Goal: Check status: Check status

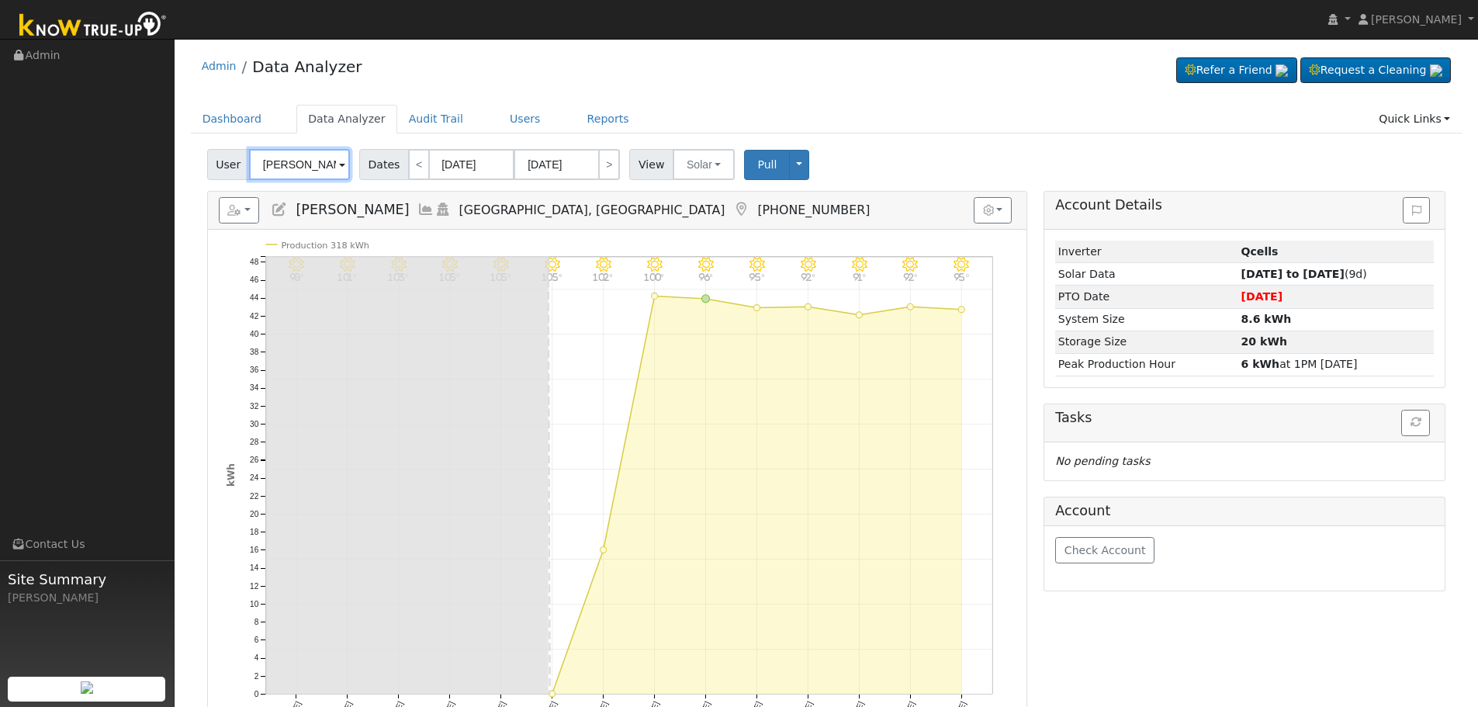
click at [308, 168] on input "[PERSON_NAME]" at bounding box center [299, 164] width 101 height 31
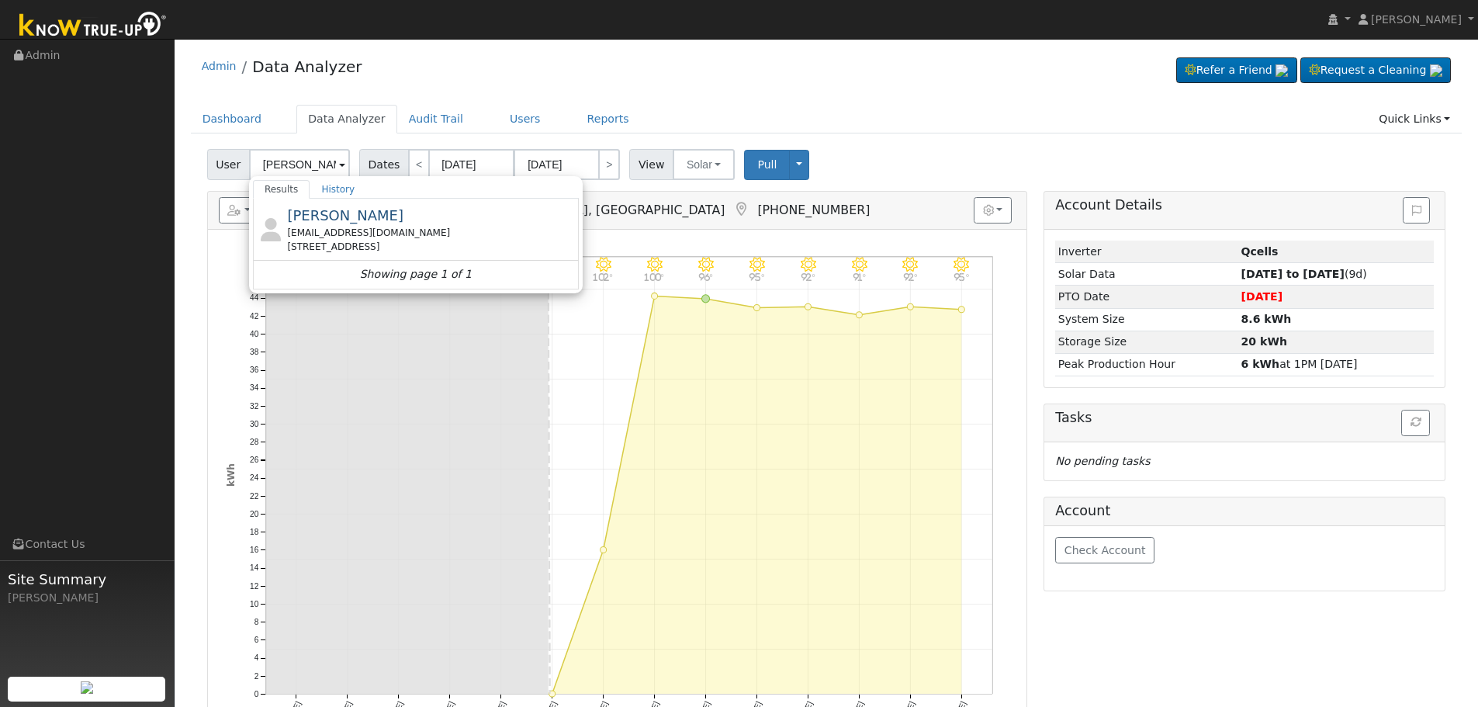
click at [385, 225] on div "[PERSON_NAME] [EMAIL_ADDRESS][DOMAIN_NAME] [STREET_ADDRESS]" at bounding box center [431, 229] width 288 height 49
type input "[PERSON_NAME]"
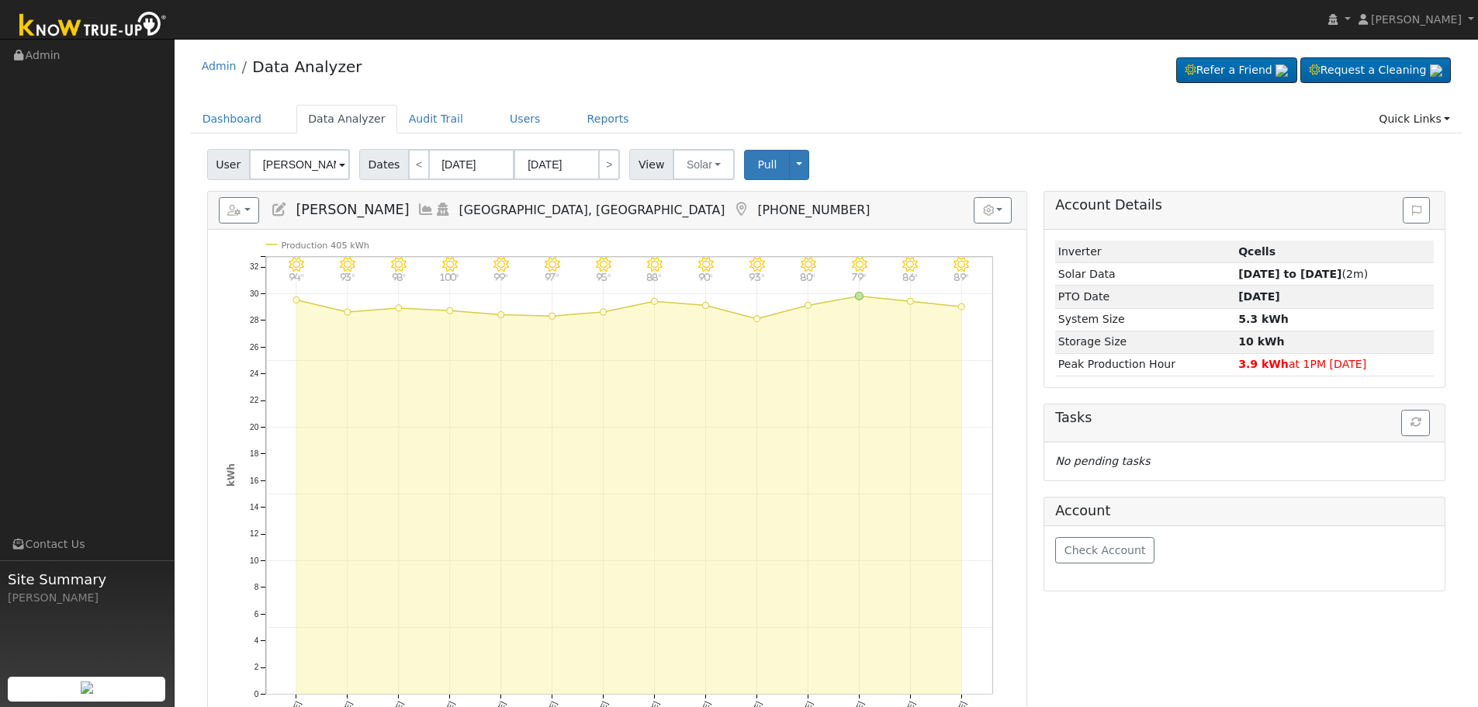
click at [417, 212] on icon at bounding box center [425, 209] width 17 height 14
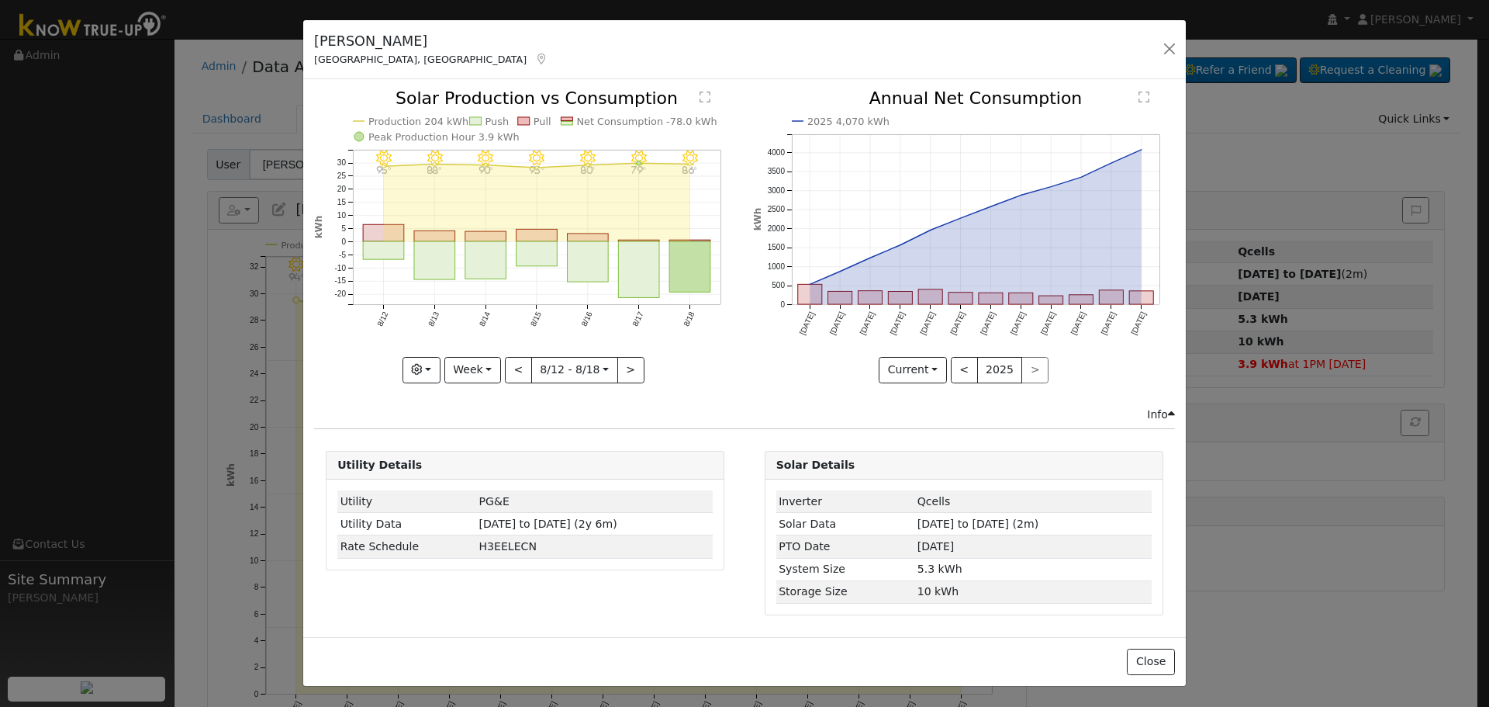
click at [510, 345] on icon "8/18 - MostlyClear 86° 8/17 - MostlyClear 79° 8/16 - MostlyClear 80° 8/15 - Cle…" at bounding box center [525, 235] width 422 height 291
click at [525, 367] on button "<" at bounding box center [518, 370] width 27 height 26
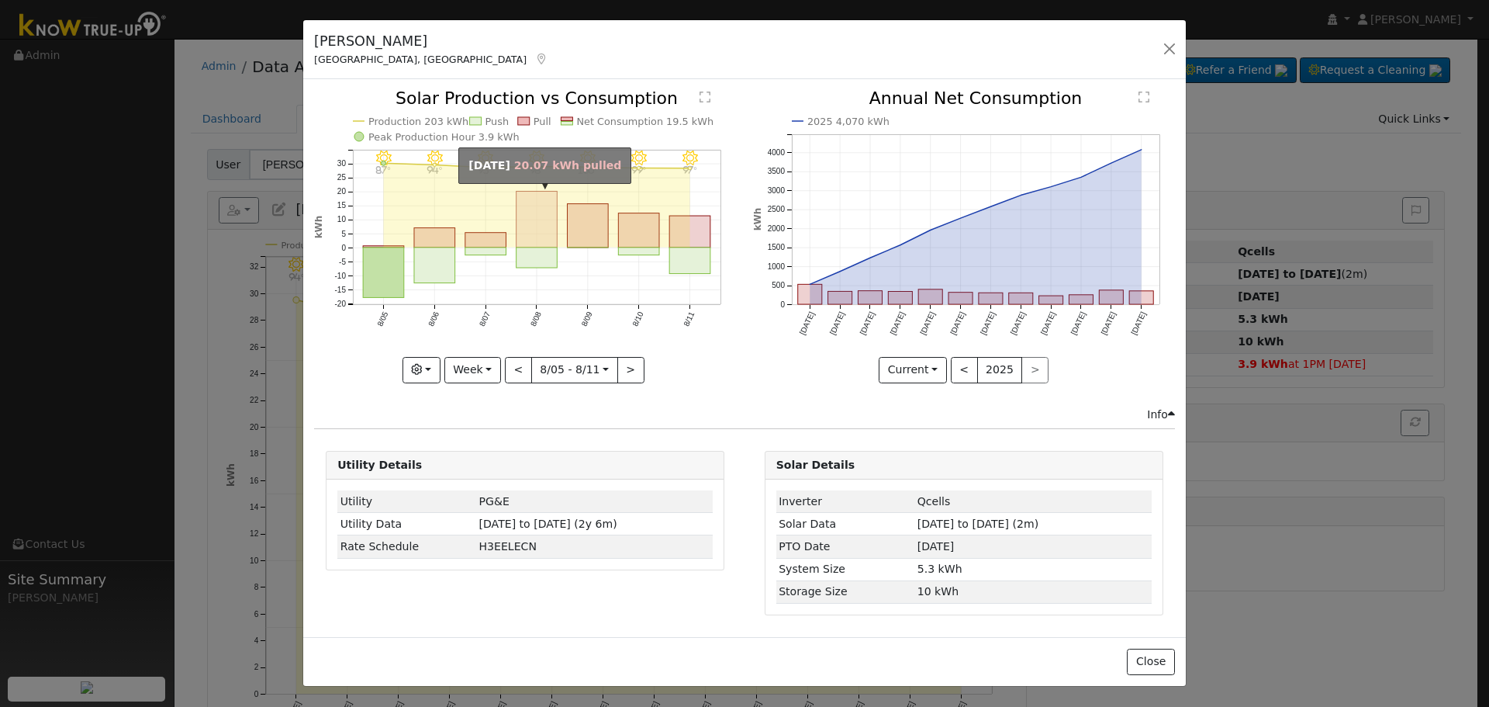
click at [551, 220] on rect "onclick=""" at bounding box center [537, 220] width 41 height 56
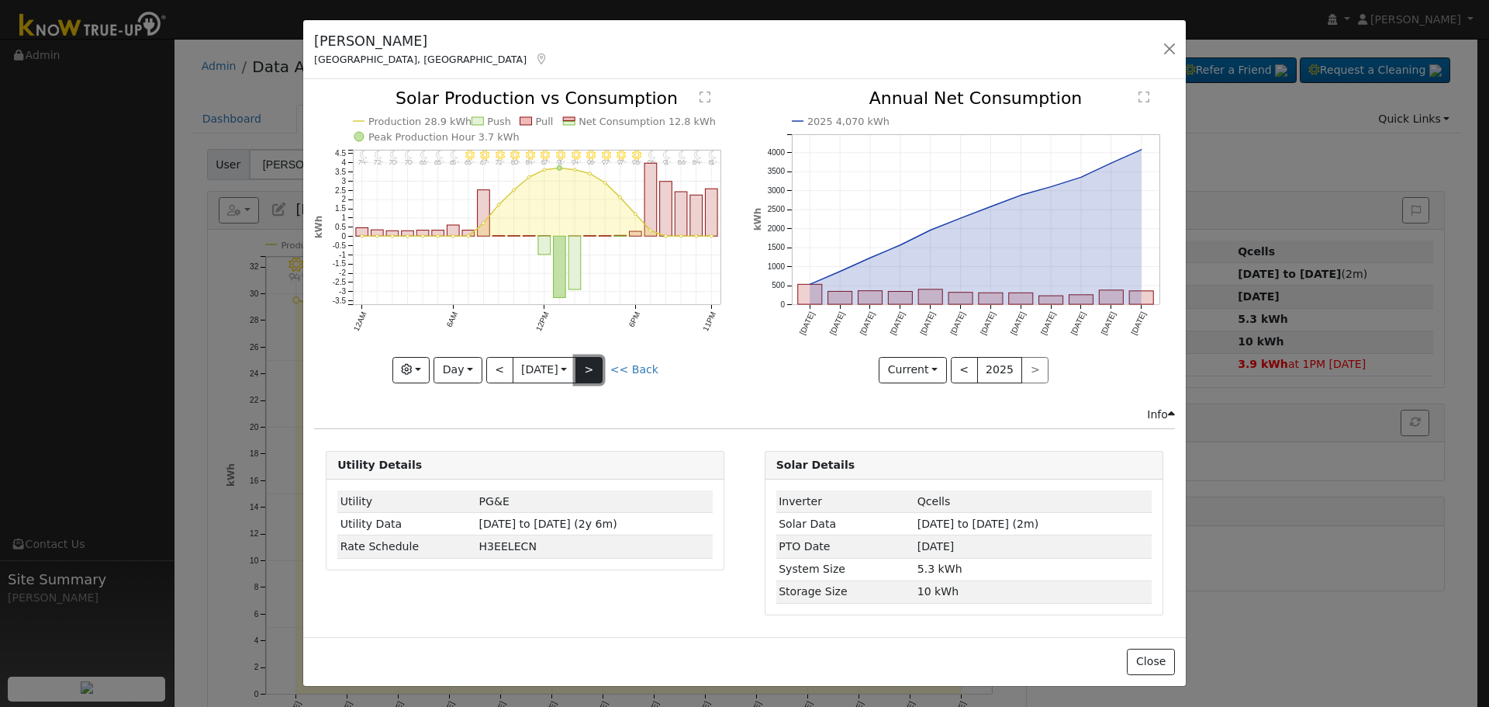
click at [602, 371] on button ">" at bounding box center [589, 370] width 27 height 26
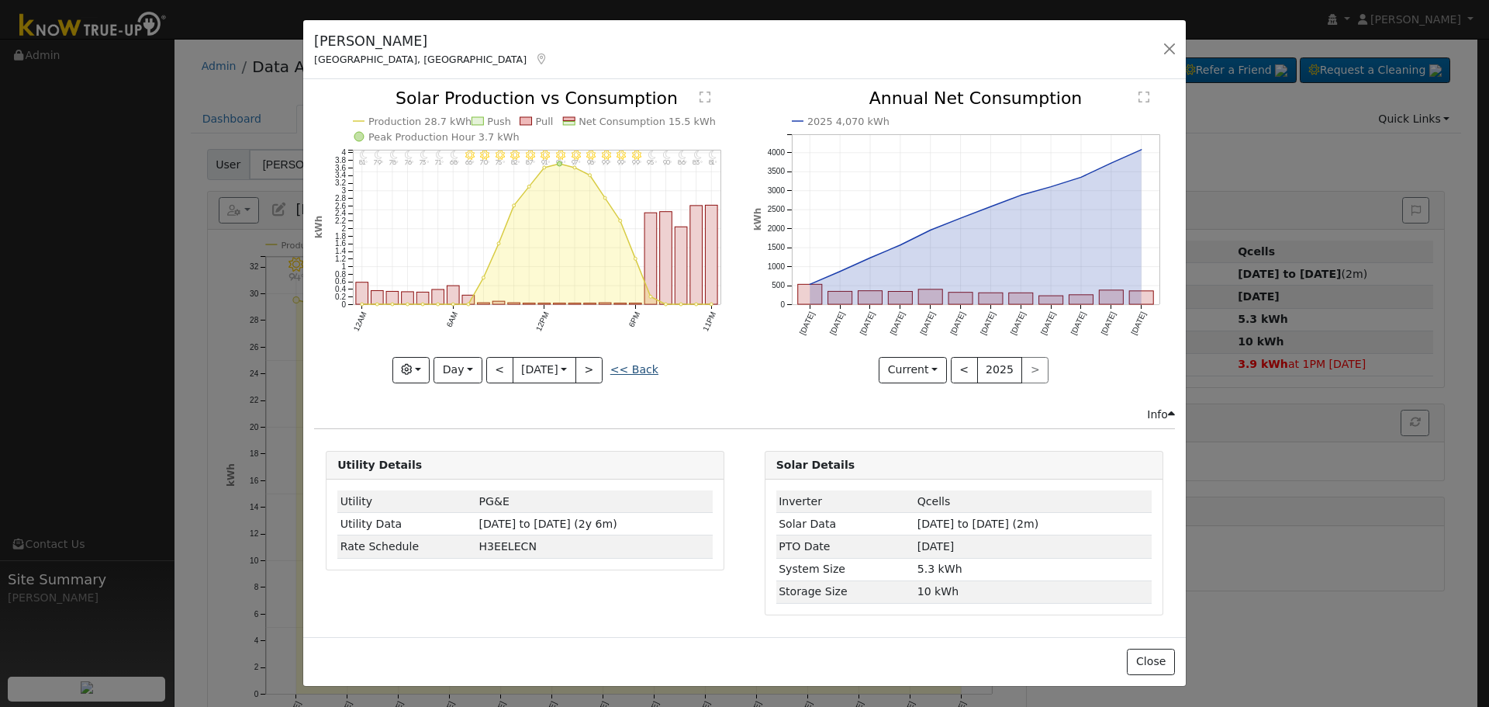
click at [637, 372] on link "<< Back" at bounding box center [635, 369] width 48 height 12
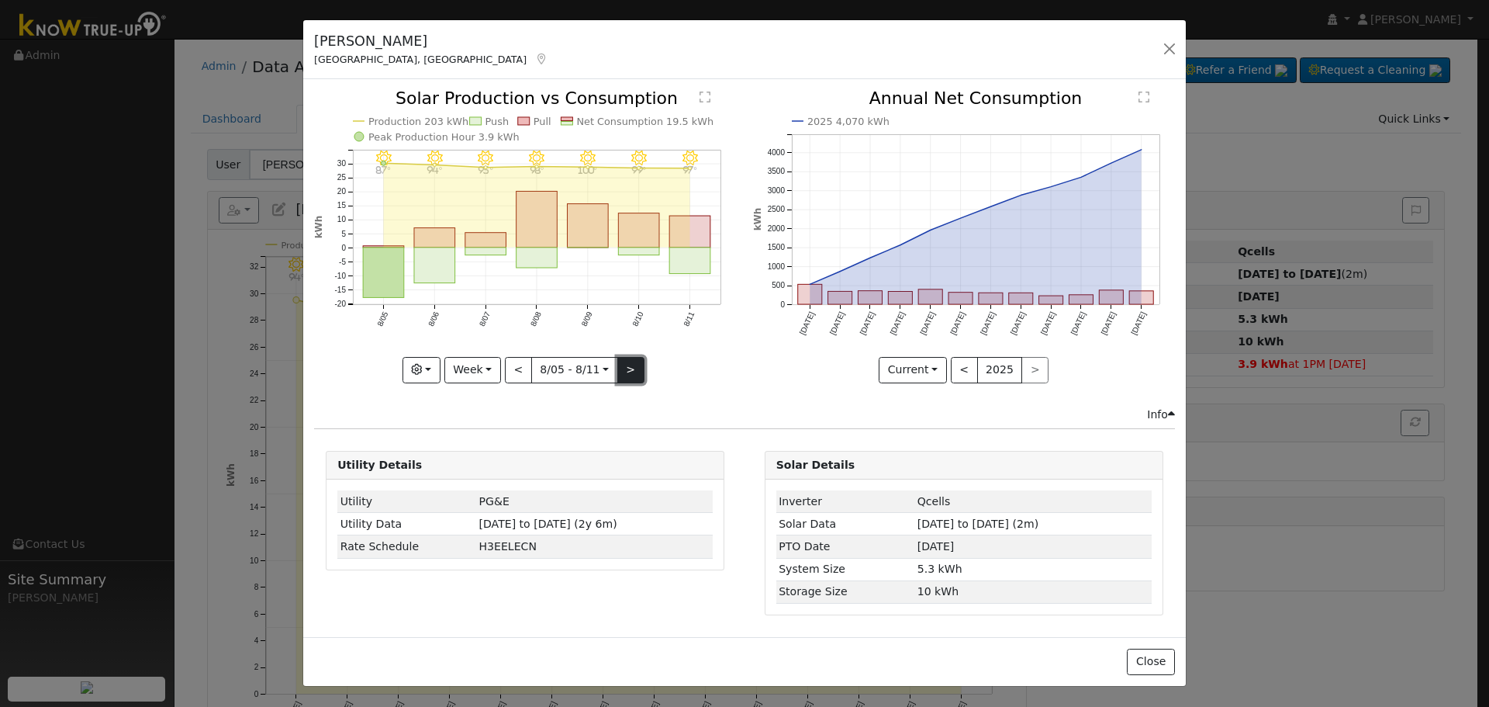
click at [633, 369] on button ">" at bounding box center [630, 370] width 27 height 26
type input "[DATE]"
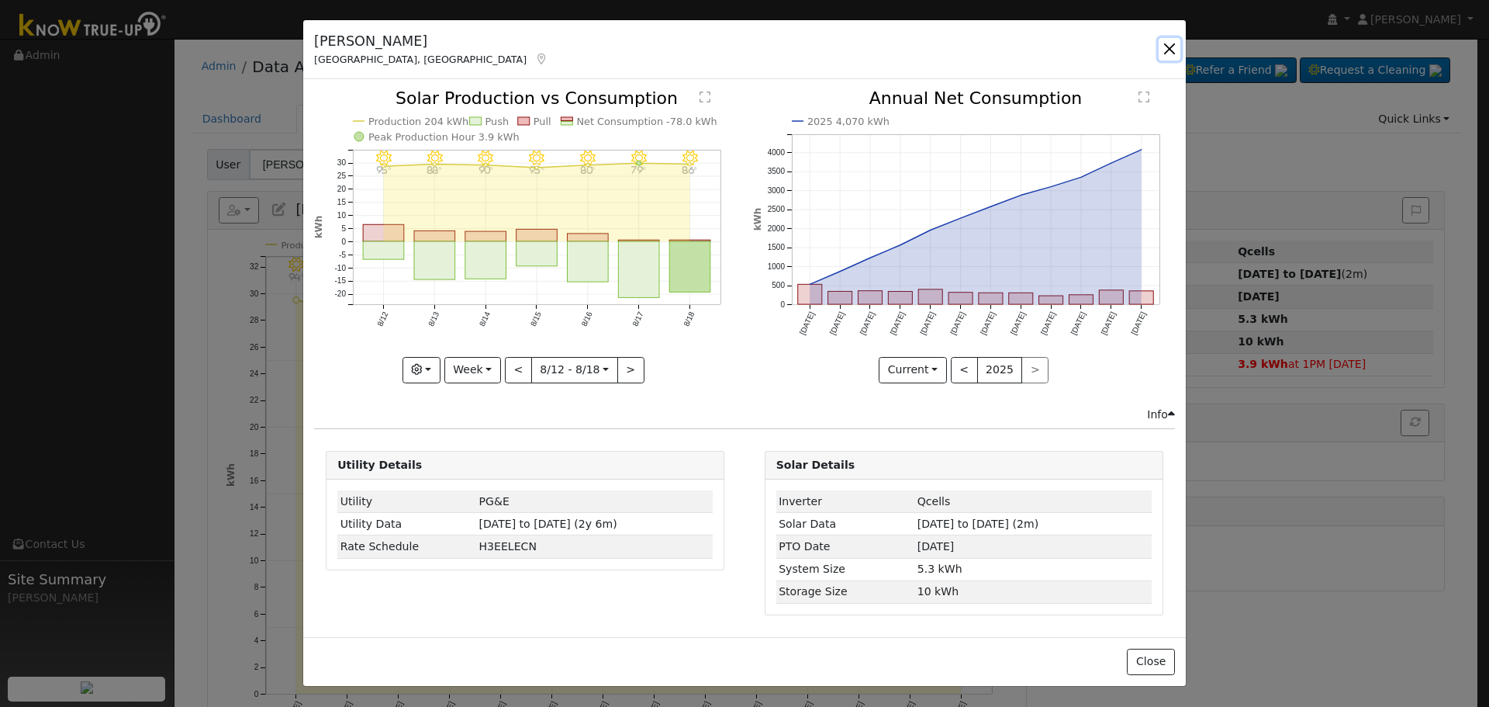
click at [1176, 57] on button "button" at bounding box center [1170, 49] width 22 height 22
